Goal: Task Accomplishment & Management: Use online tool/utility

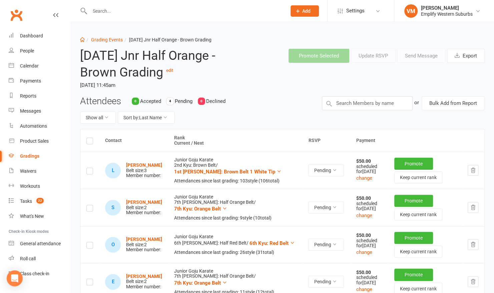
click at [121, 11] on input "text" at bounding box center [185, 10] width 194 height 9
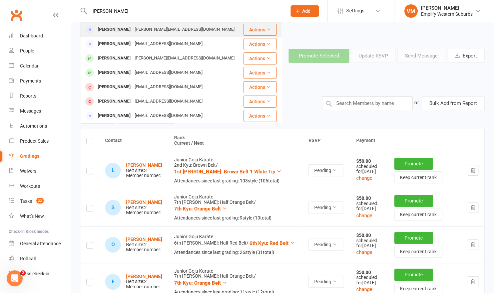
type input "julie"
click at [116, 29] on div "Julie Purcell" at bounding box center [114, 30] width 37 height 10
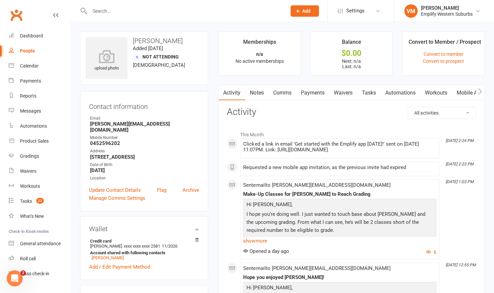
click at [467, 92] on link "Mobile App" at bounding box center [470, 92] width 36 height 15
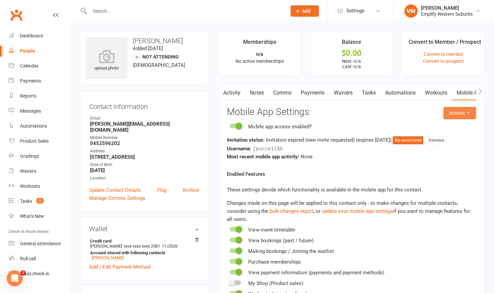
click at [462, 114] on button "Actions" at bounding box center [460, 113] width 33 height 12
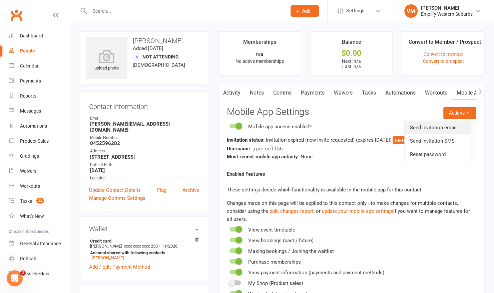
click at [436, 123] on link "Send invitation email" at bounding box center [438, 127] width 66 height 13
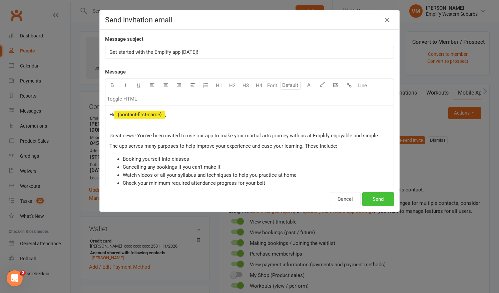
click at [376, 197] on button "Send" at bounding box center [378, 199] width 32 height 14
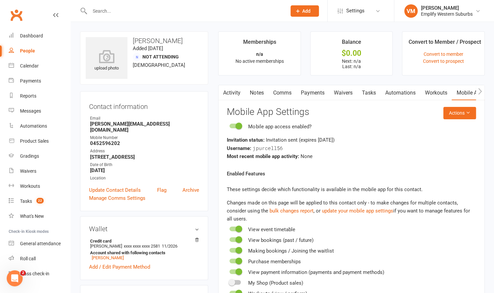
click at [161, 8] on input "text" at bounding box center [185, 10] width 194 height 9
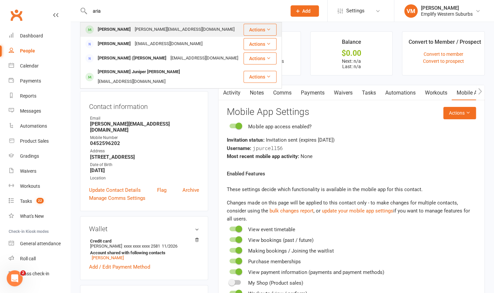
type input "aria"
click at [125, 24] on div "Aria Ranasinghe b.ranasinghe@live.com" at bounding box center [162, 30] width 162 height 14
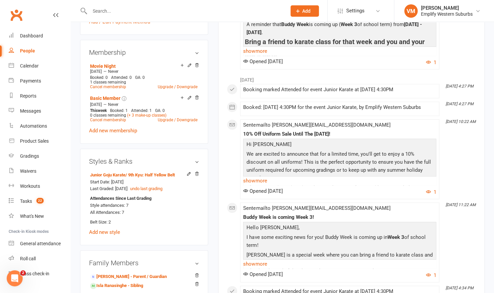
scroll to position [296, 0]
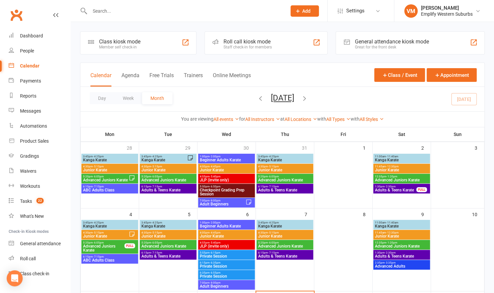
click at [257, 97] on icon "button" at bounding box center [260, 97] width 7 height 7
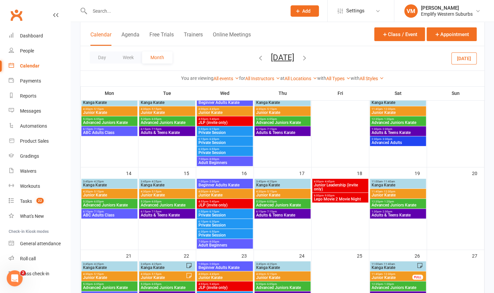
click at [330, 197] on span "Lego Movie 2 Movie Night" at bounding box center [340, 199] width 53 height 4
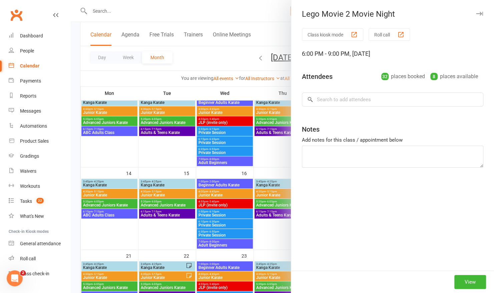
click at [394, 39] on button "Roll call" at bounding box center [389, 34] width 41 height 12
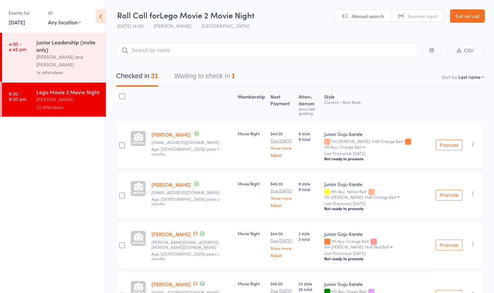
click at [217, 75] on button "Waiting to check in 1" at bounding box center [204, 78] width 61 height 18
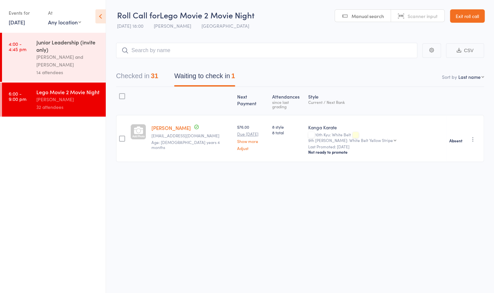
click at [131, 77] on button "Checked in 31" at bounding box center [137, 78] width 42 height 18
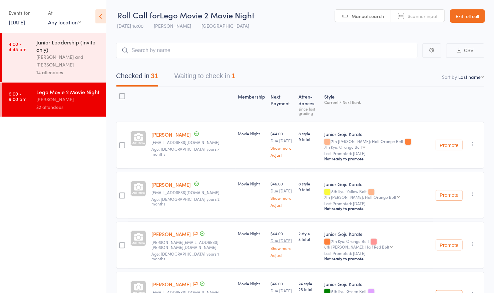
click at [224, 47] on input "search" at bounding box center [266, 50] width 301 height 15
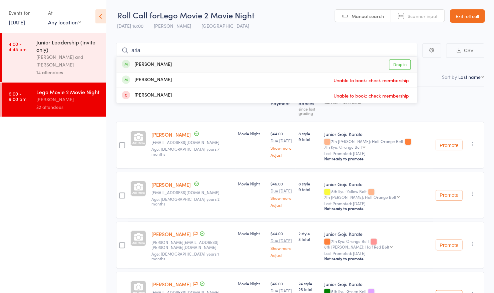
type input "aria"
click at [178, 62] on div "Aria Ranasinghe Drop in" at bounding box center [266, 64] width 301 height 15
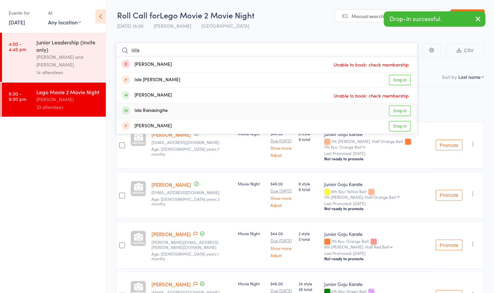
type input "isla"
click at [147, 111] on div "Isla Ranasinghe" at bounding box center [145, 111] width 46 height 8
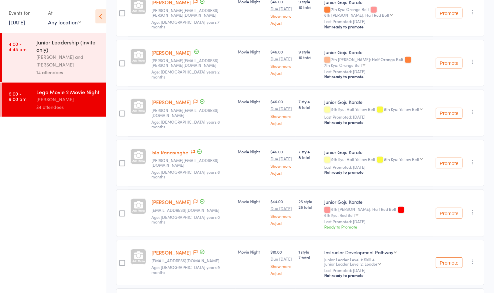
scroll to position [1086, 0]
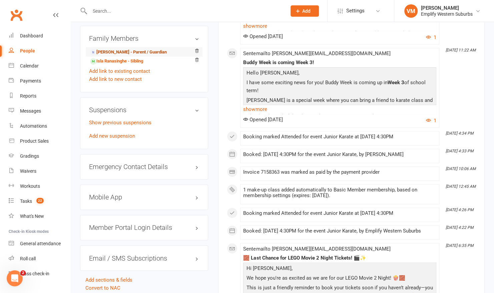
scroll to position [503, 0]
click at [28, 66] on div "Calendar" at bounding box center [29, 65] width 19 height 5
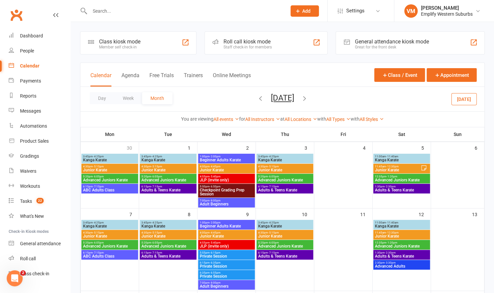
click at [308, 100] on icon "button" at bounding box center [304, 97] width 7 height 7
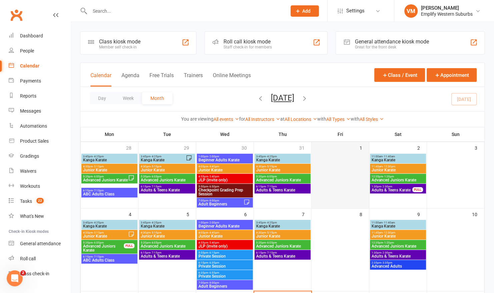
scroll to position [143, 0]
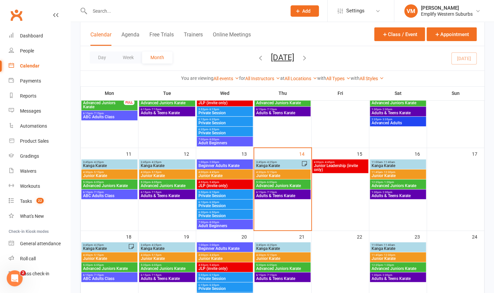
click at [268, 174] on span "Junior Karate" at bounding box center [282, 176] width 53 height 4
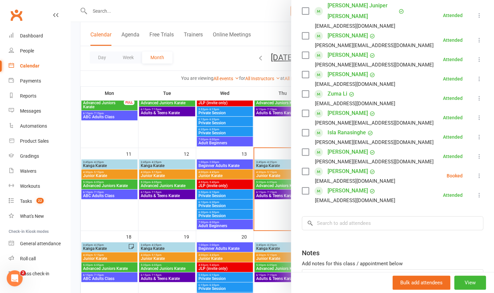
scroll to position [162, 0]
